Goal: Information Seeking & Learning: Check status

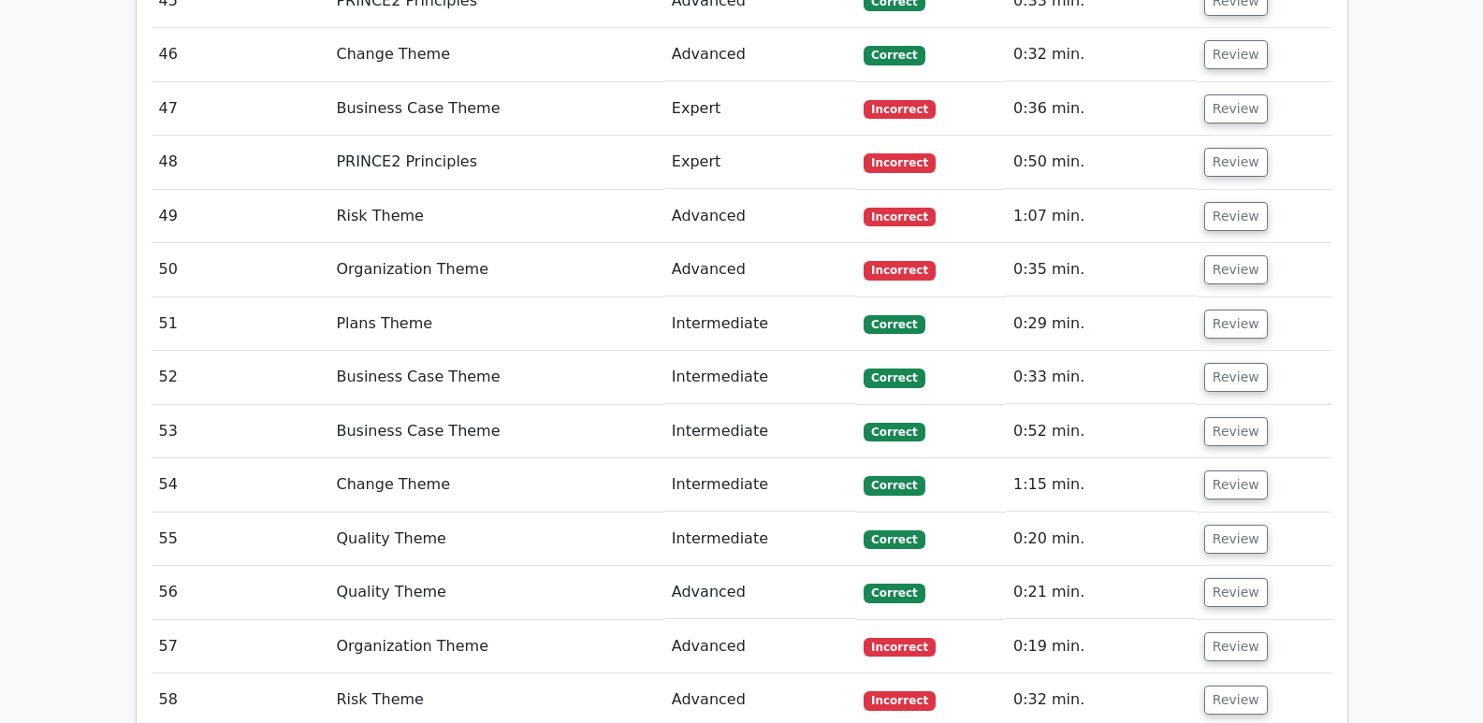
scroll to position [4988, 0]
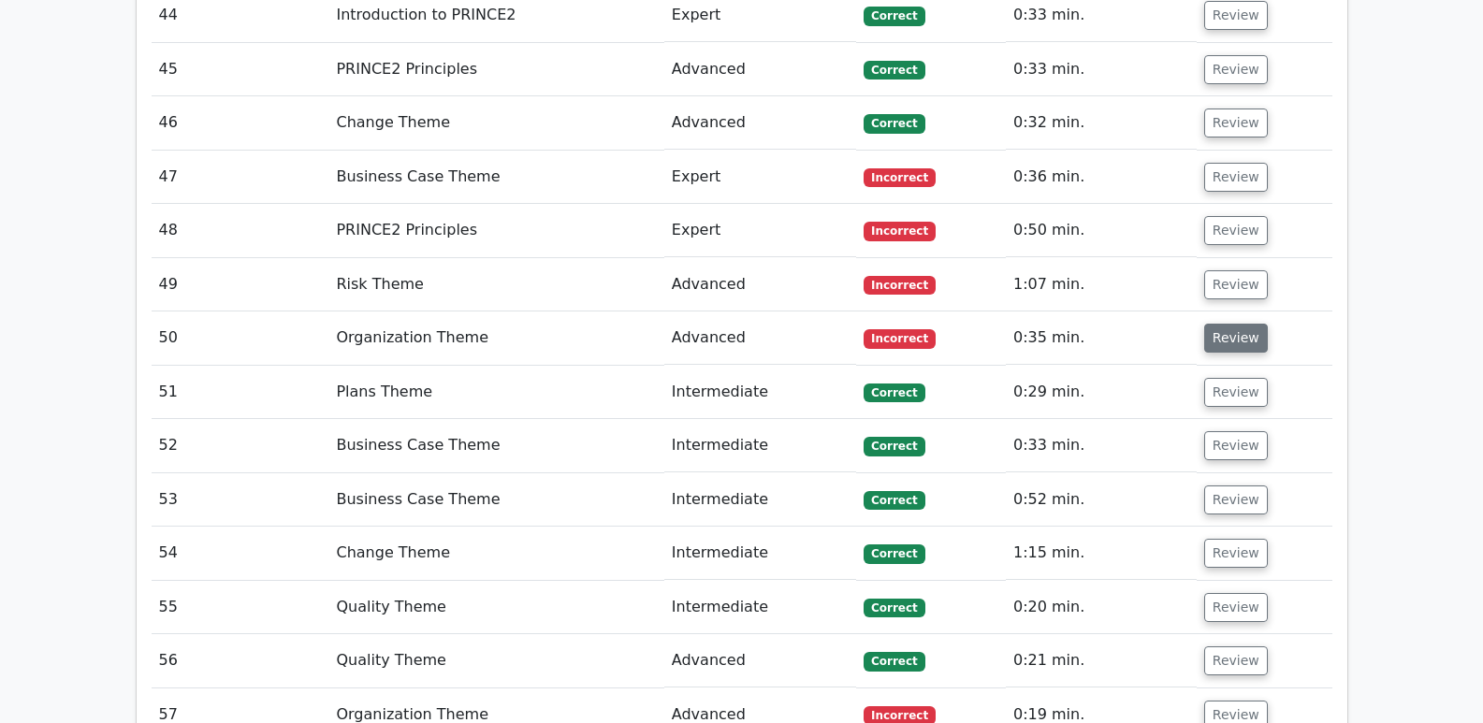
click at [1225, 324] on button "Review" at bounding box center [1236, 338] width 64 height 29
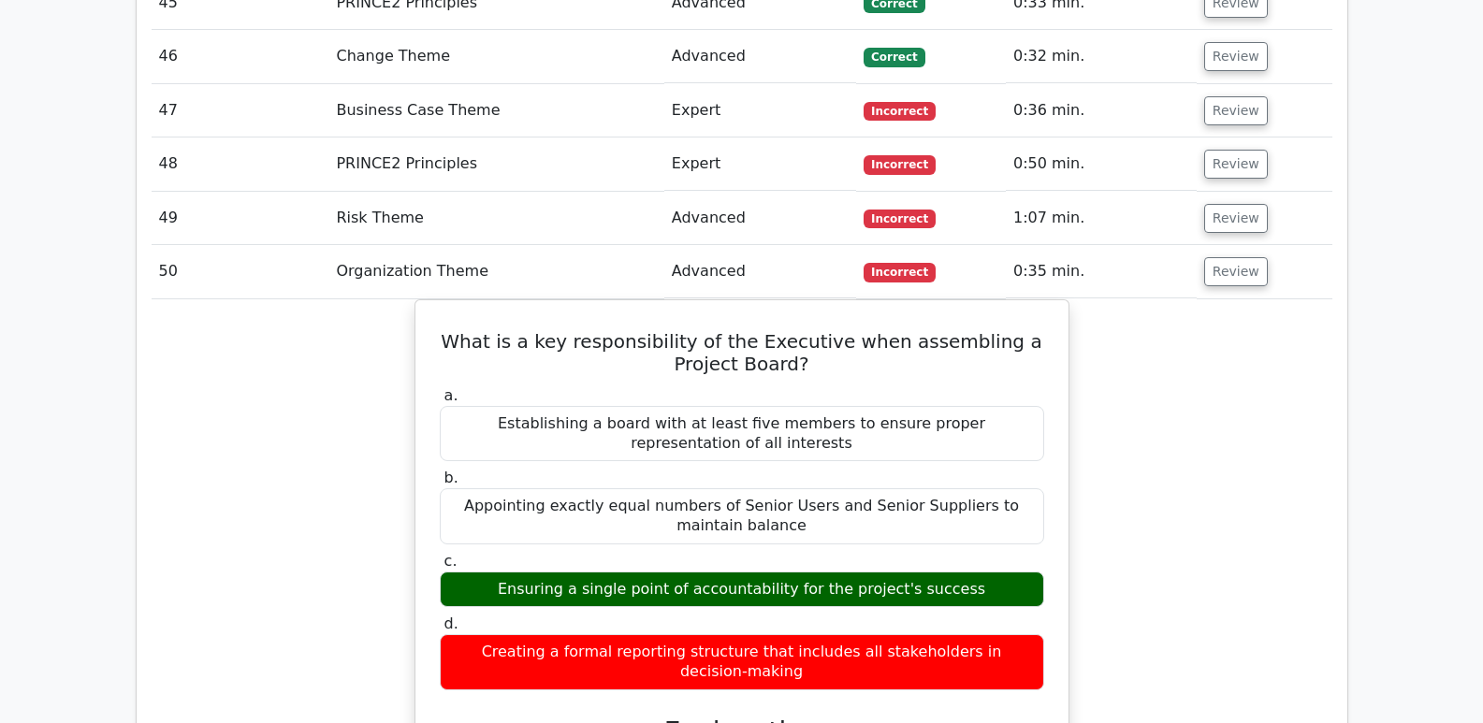
scroll to position [4894, 0]
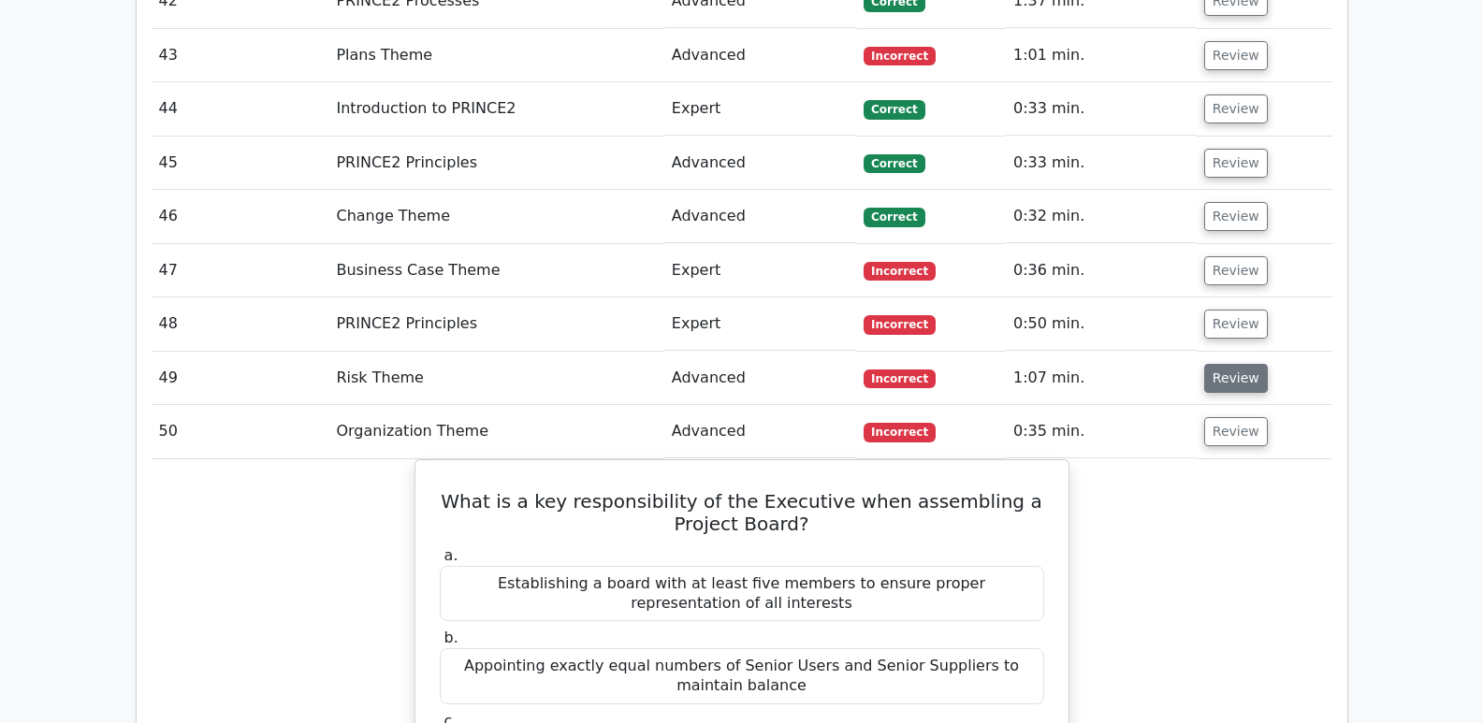
click at [1241, 364] on button "Review" at bounding box center [1236, 378] width 64 height 29
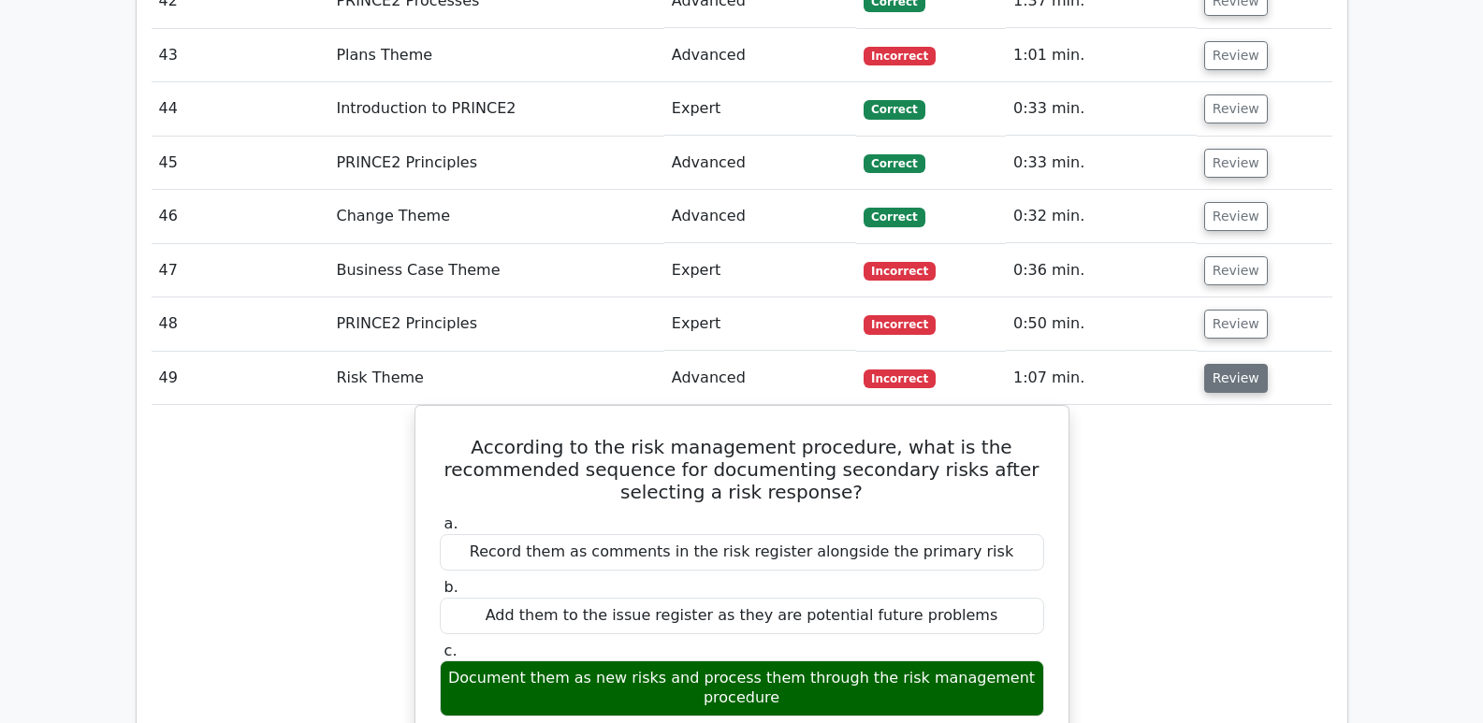
click at [1223, 364] on button "Review" at bounding box center [1236, 378] width 64 height 29
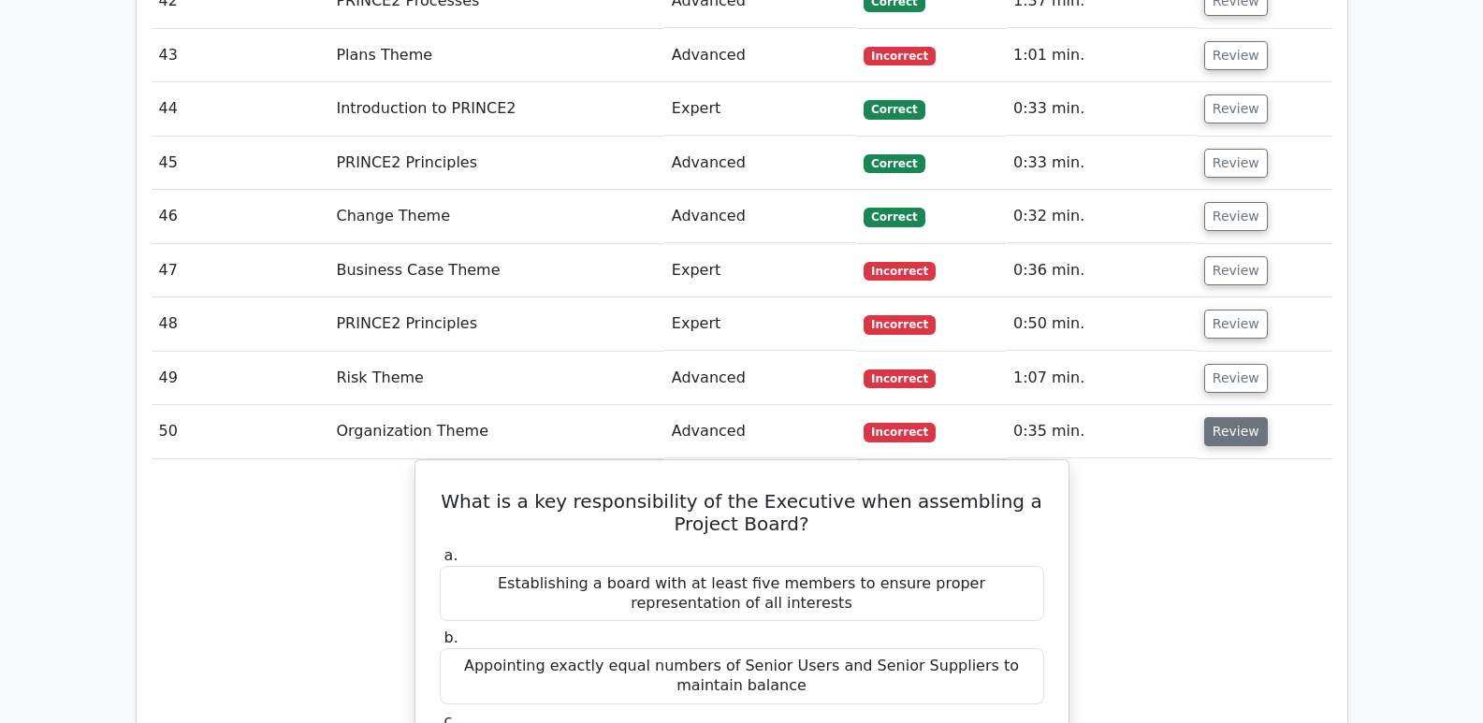
click at [1221, 417] on button "Review" at bounding box center [1236, 431] width 64 height 29
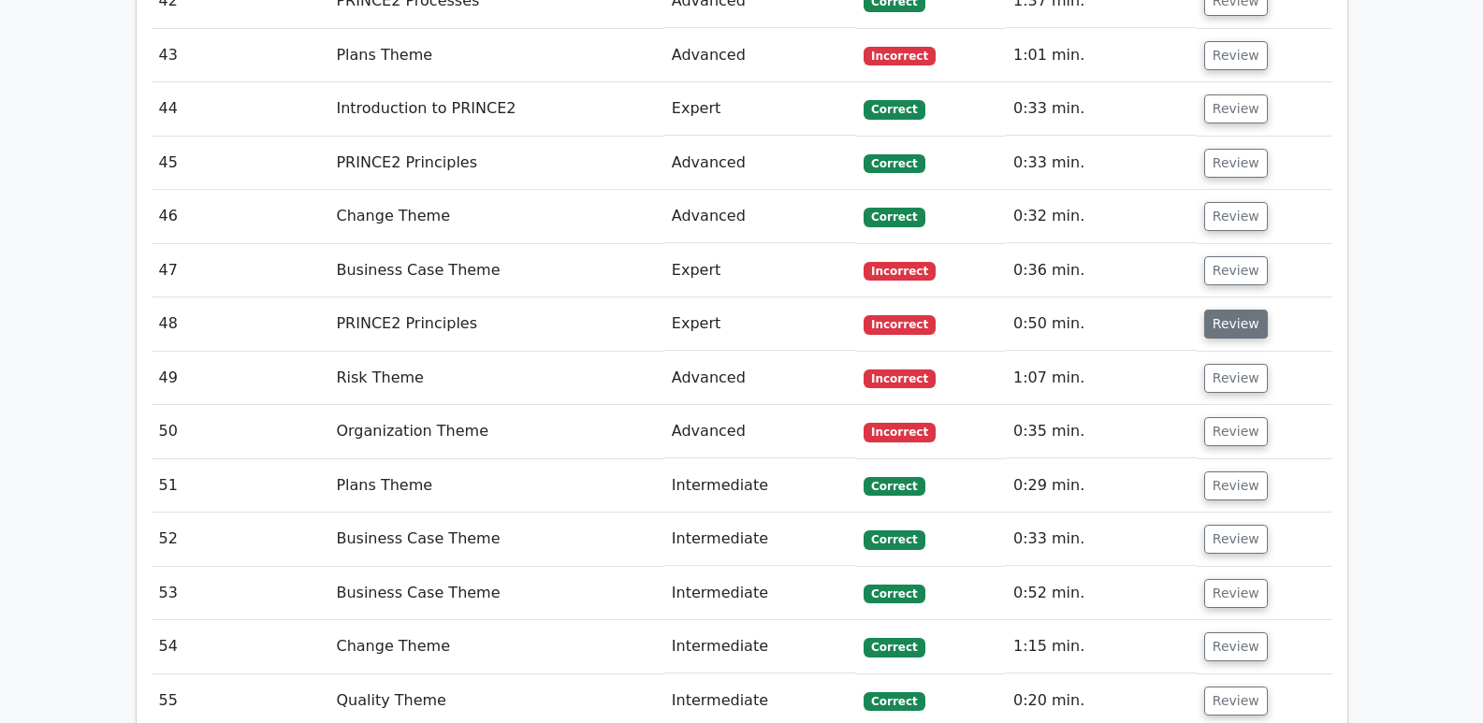
click at [1229, 310] on button "Review" at bounding box center [1236, 324] width 64 height 29
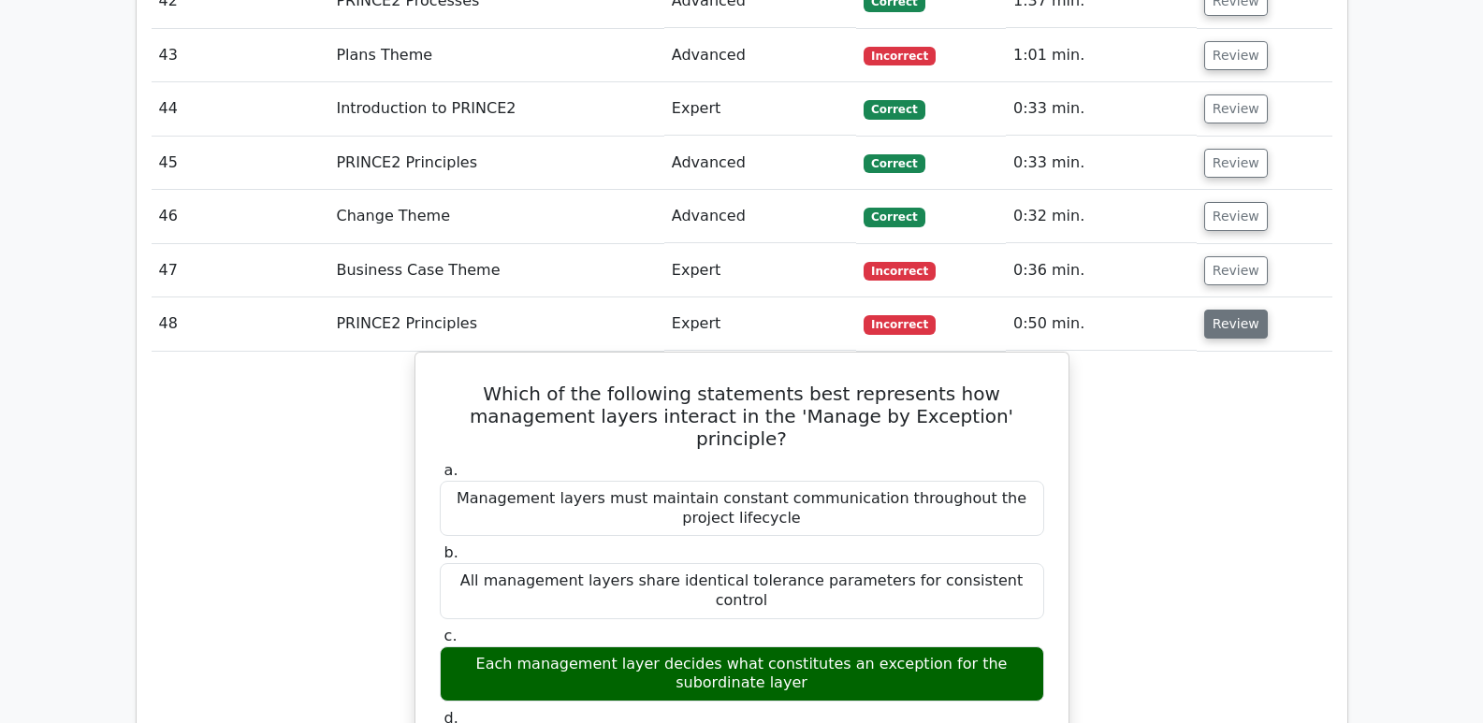
click at [1229, 310] on button "Review" at bounding box center [1236, 324] width 64 height 29
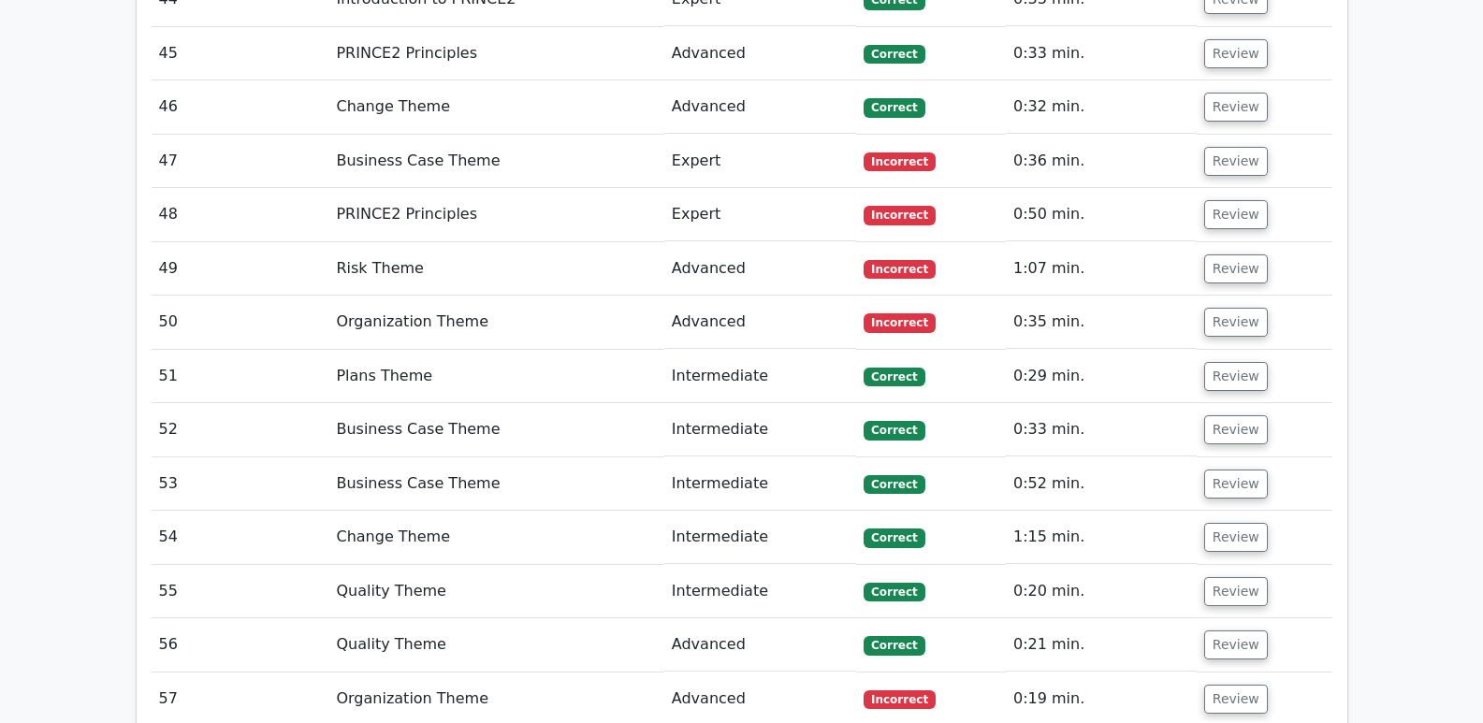
scroll to position [5175, 0]
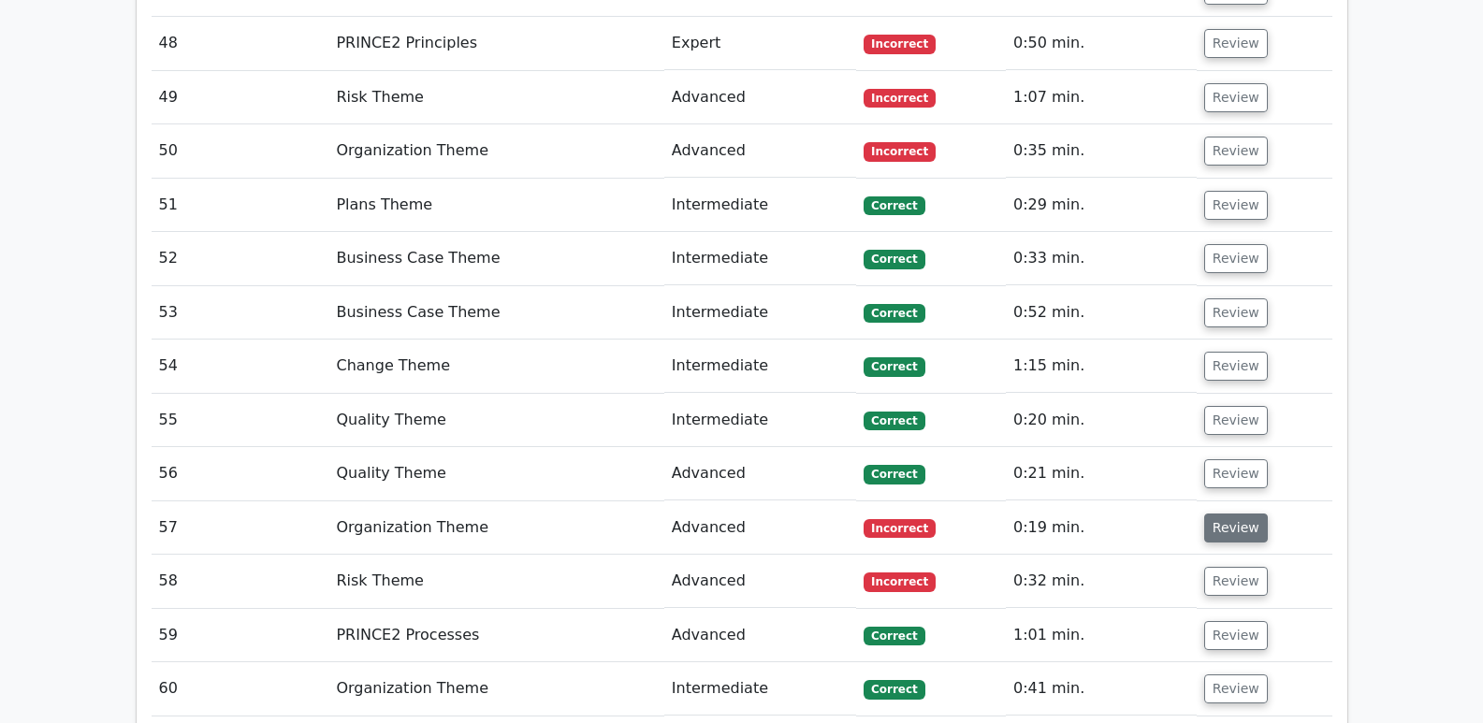
click at [1235, 514] on button "Review" at bounding box center [1236, 528] width 64 height 29
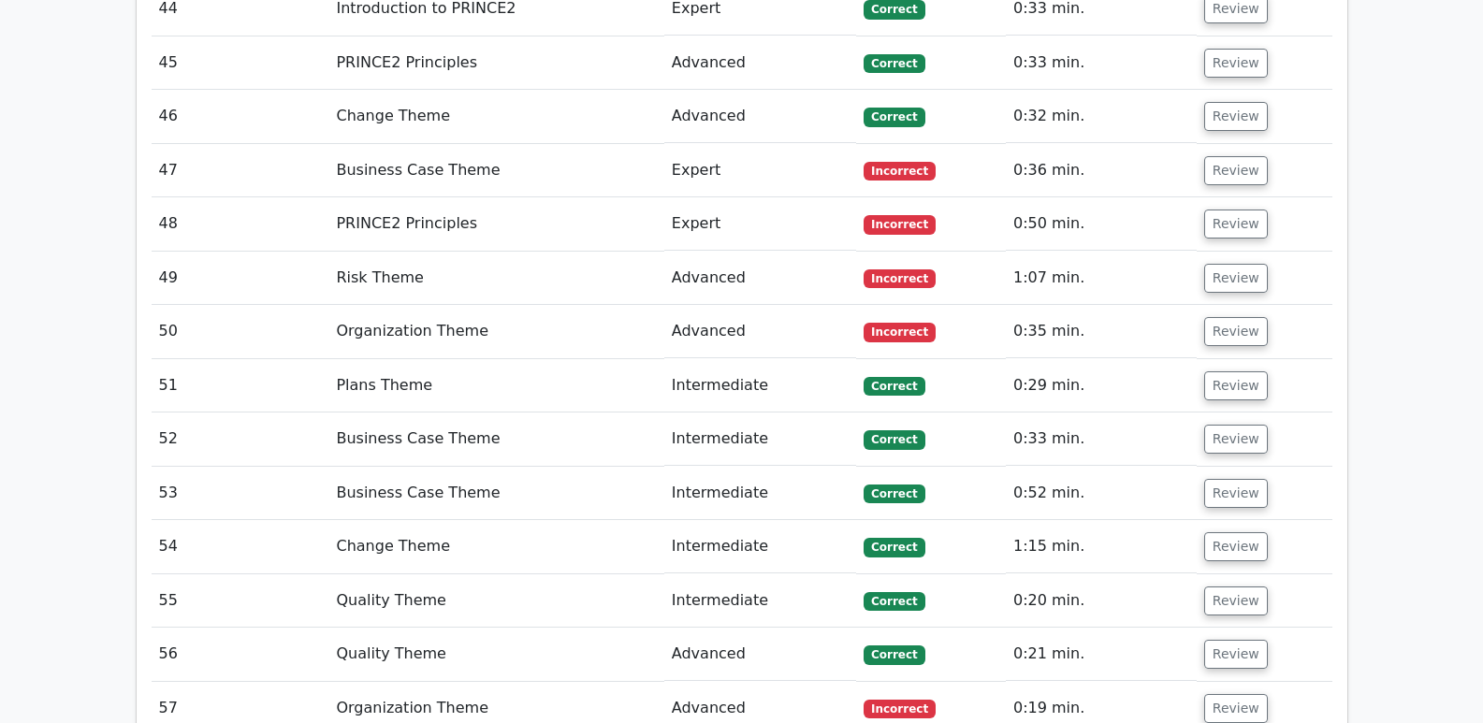
scroll to position [4988, 0]
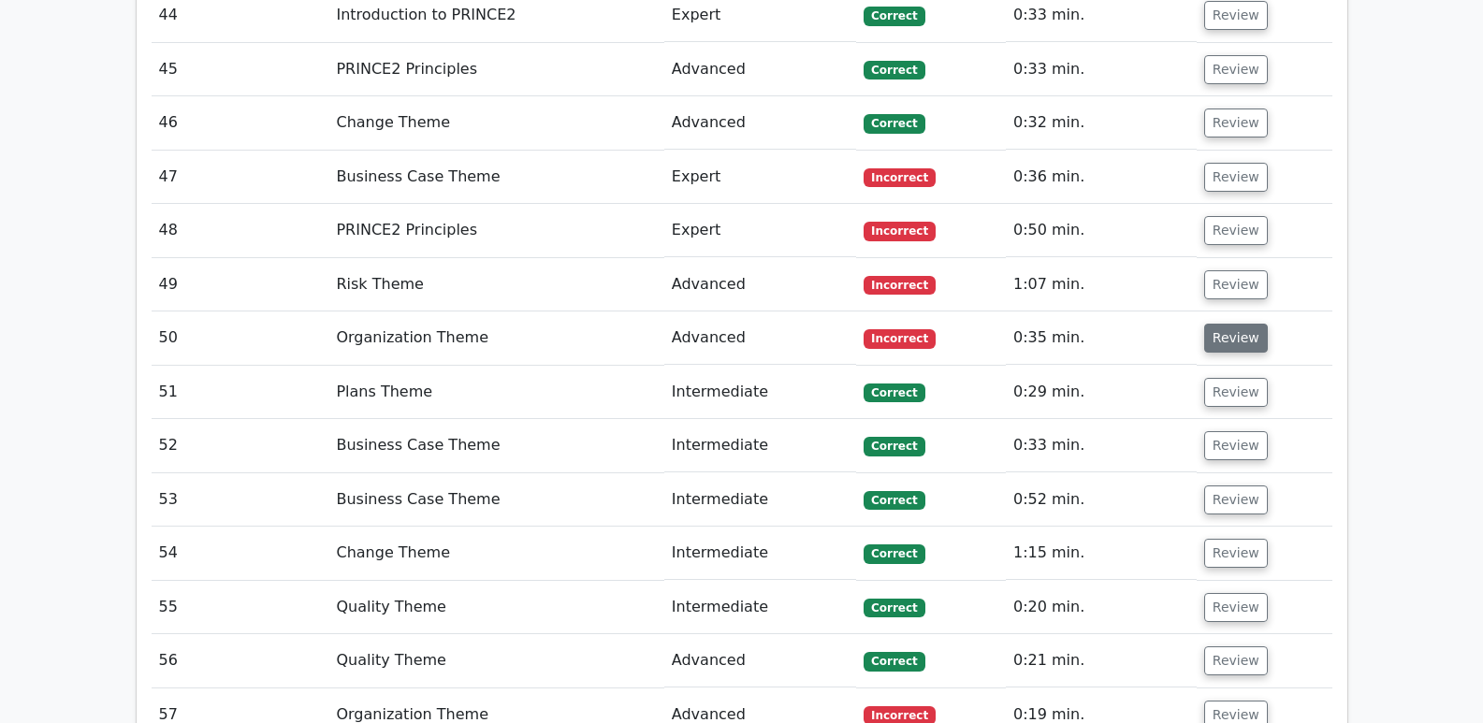
click at [1223, 324] on button "Review" at bounding box center [1236, 338] width 64 height 29
